Goal: Information Seeking & Learning: Compare options

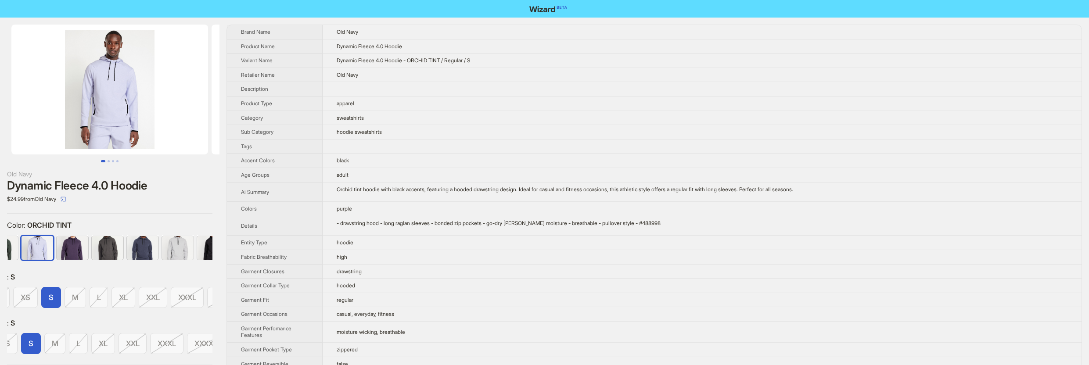
scroll to position [0, 89]
